Goal: Find specific page/section: Find specific page/section

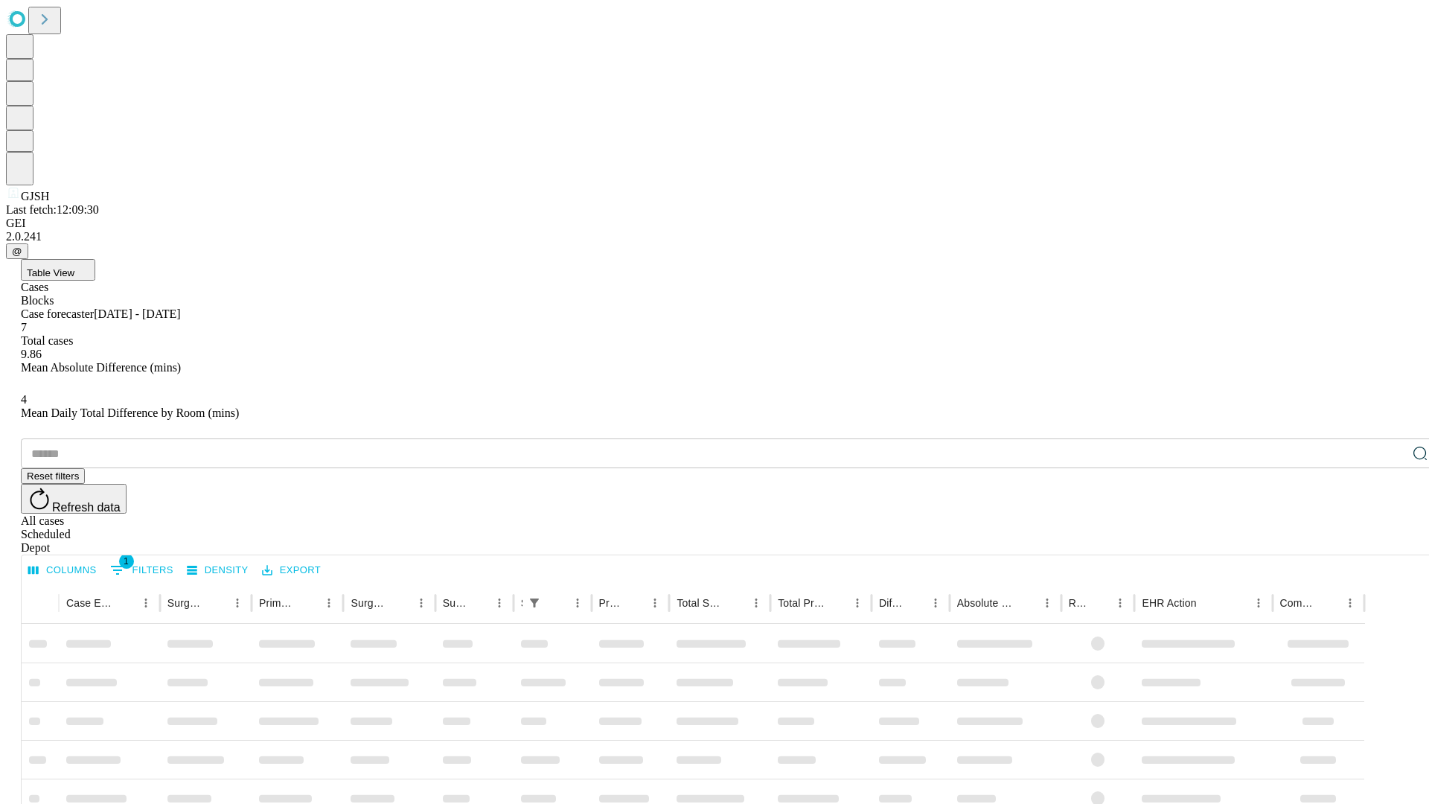
click at [1390, 541] on div "Depot" at bounding box center [729, 547] width 1417 height 13
